Goal: Information Seeking & Learning: Understand process/instructions

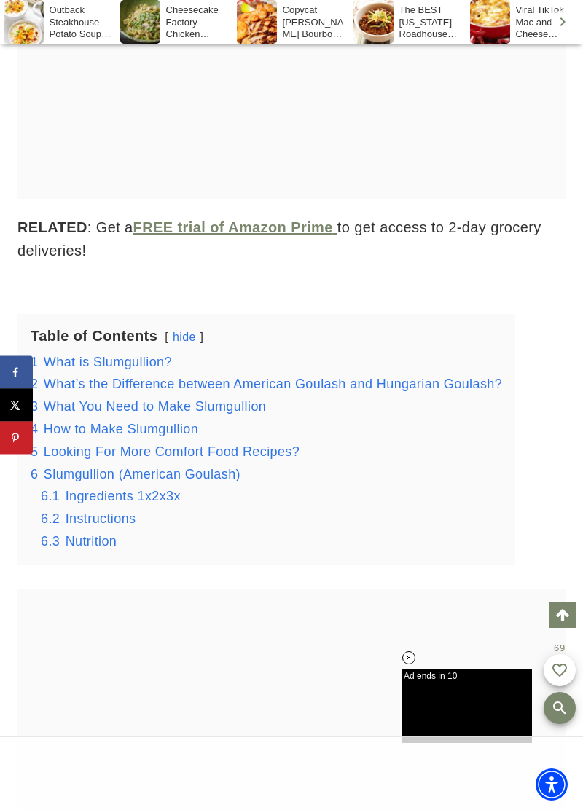
click at [117, 499] on span "Ingredients 1x2x3x" at bounding box center [123, 496] width 115 height 15
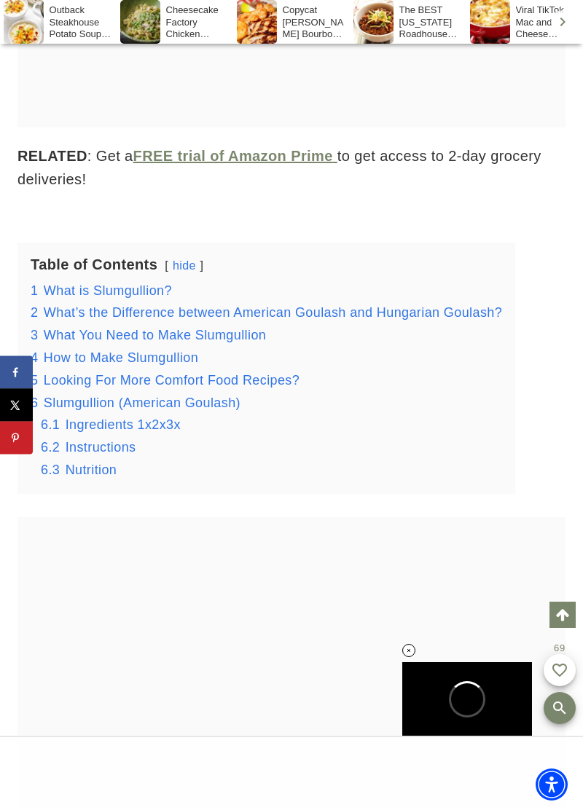
scroll to position [1670, 0]
